Goal: Task Accomplishment & Management: Complete application form

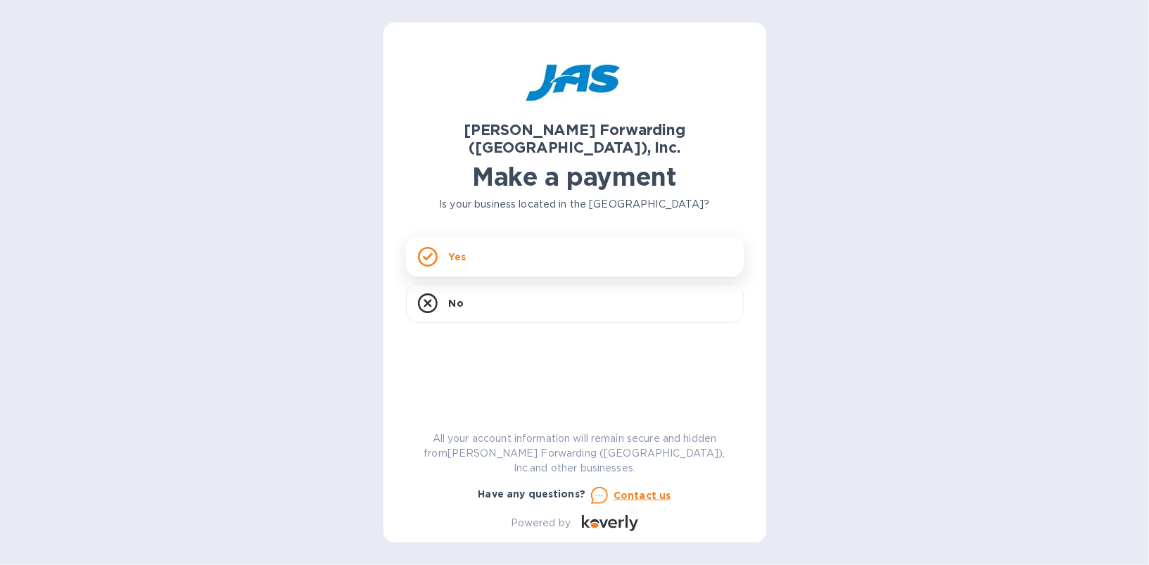
click at [436, 248] on rect at bounding box center [428, 257] width 18 height 18
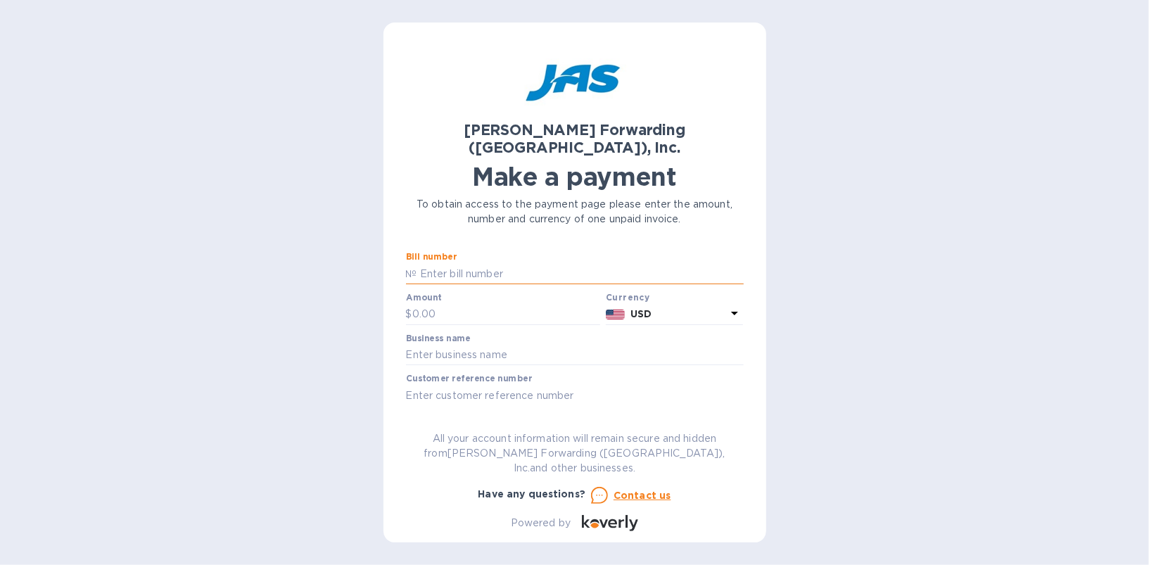
click at [469, 263] on input "text" at bounding box center [580, 273] width 327 height 21
paste input "S509085374"
type input "S509085374"
click at [462, 304] on input "text" at bounding box center [506, 314] width 189 height 21
paste input "503.00"
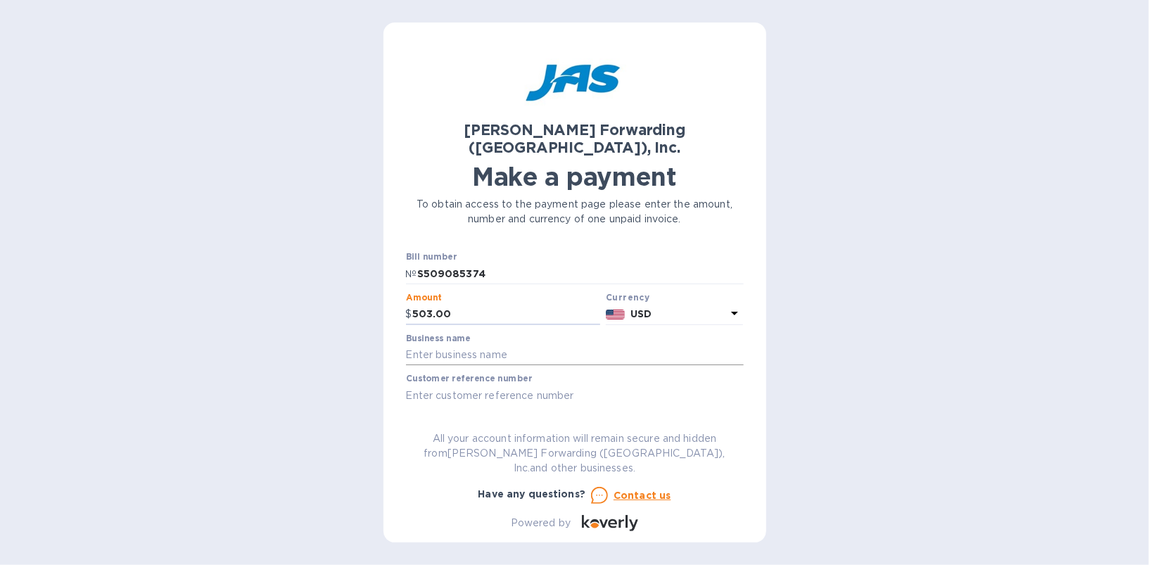
type input "503.00"
click at [493, 345] on input "text" at bounding box center [575, 355] width 338 height 21
type input "nipskin llc"
click at [480, 385] on input "text" at bounding box center [575, 395] width 338 height 21
type input "NIPSKILFY"
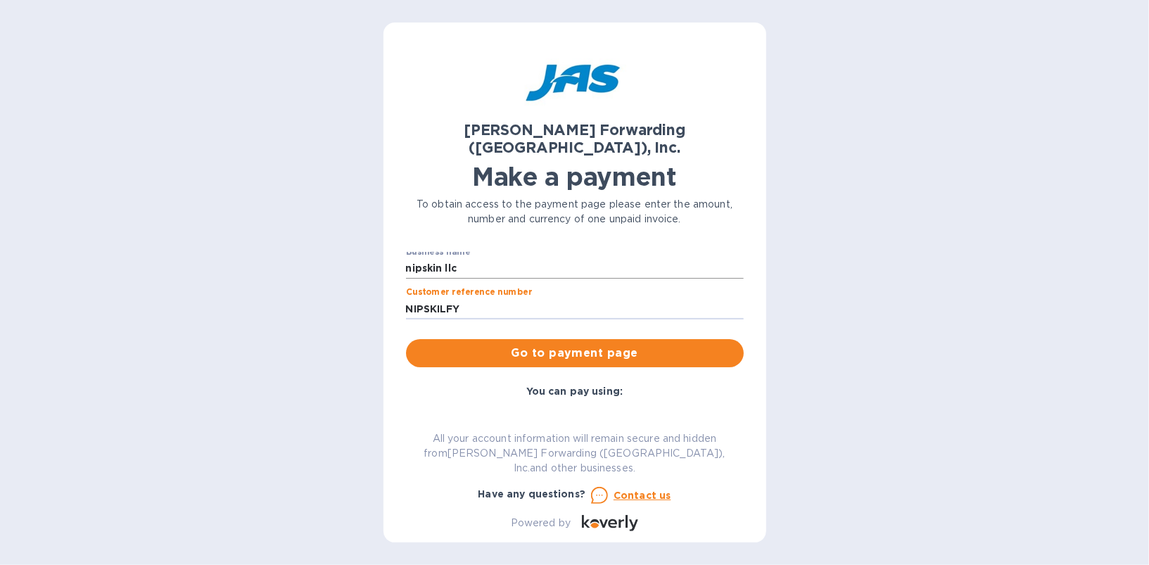
scroll to position [94, 0]
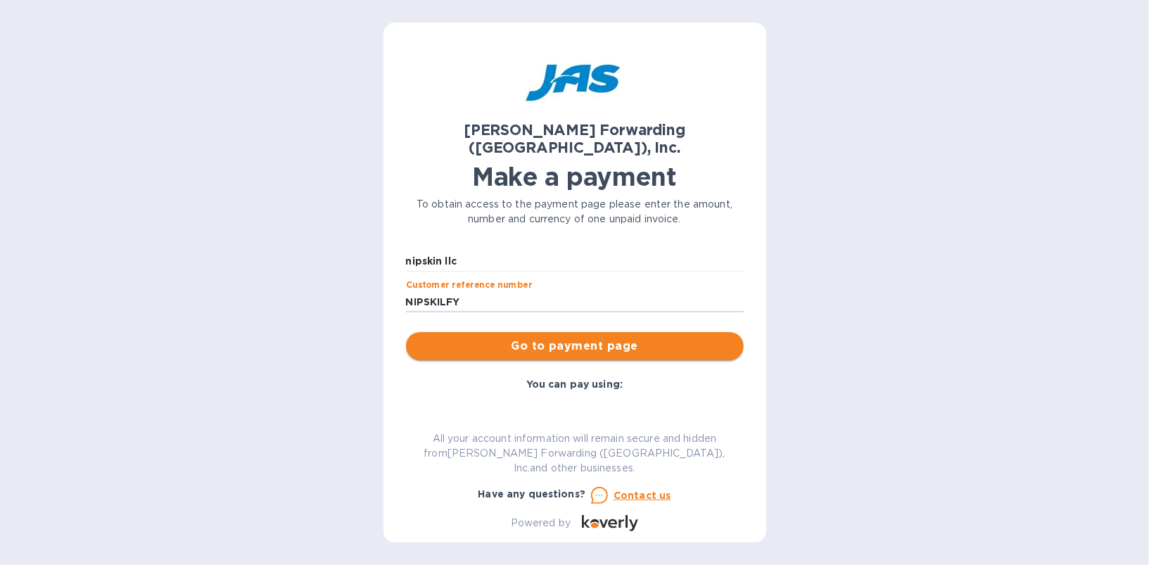
click at [516, 338] on span "Go to payment page" at bounding box center [574, 346] width 315 height 17
